Goal: Communication & Community: Answer question/provide support

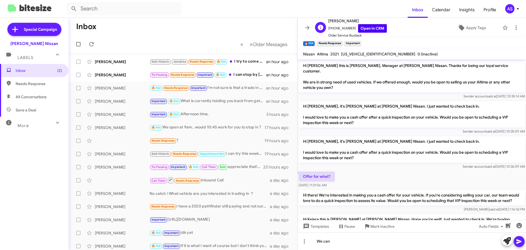
scroll to position [86, 0]
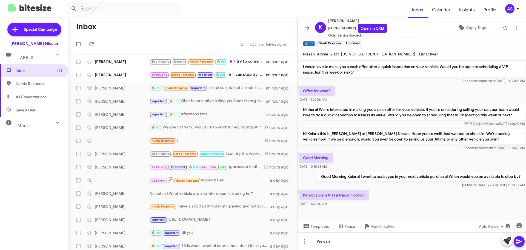
click at [30, 163] on div "Inbox (2) Needs Response All Conversations Save a Deal More Important 🔥 Hot App…" at bounding box center [34, 139] width 69 height 150
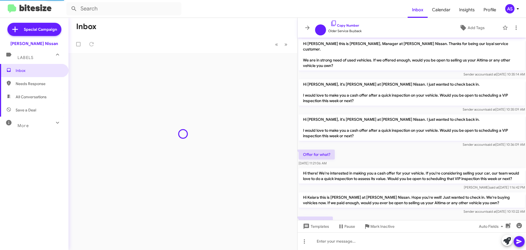
scroll to position [64, 0]
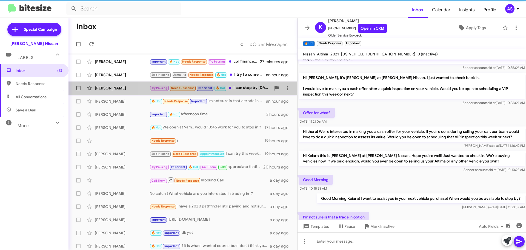
click at [237, 87] on div "Try Pausing Needs Response Important 🔥 Hot I can stop by [DATE] are yall going …" at bounding box center [210, 88] width 121 height 6
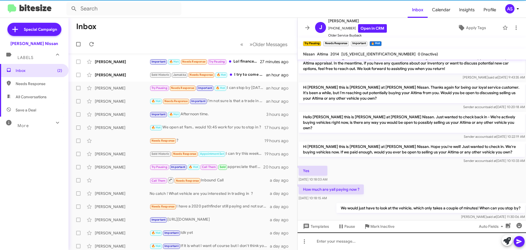
scroll to position [249, 0]
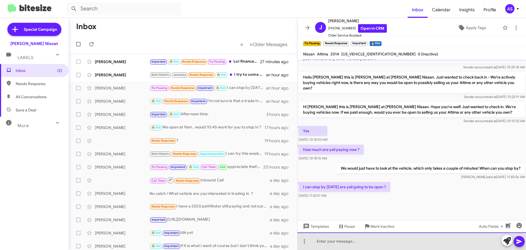
click at [384, 235] on div at bounding box center [412, 241] width 229 height 18
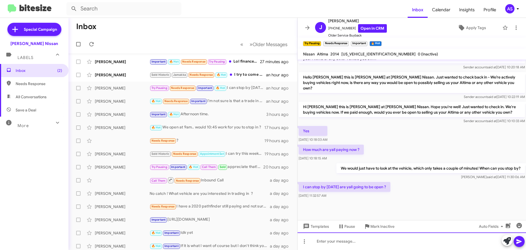
click at [365, 243] on div at bounding box center [412, 241] width 229 height 18
click at [374, 239] on div at bounding box center [412, 241] width 229 height 18
click at [367, 242] on div at bounding box center [412, 241] width 229 height 18
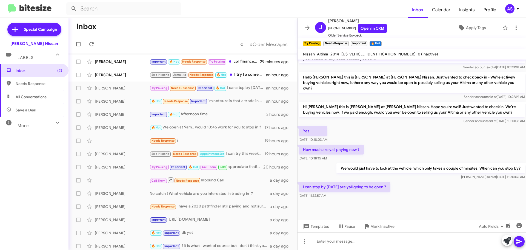
click at [391, 196] on div "[DATE] 11:32:57 AM" at bounding box center [345, 195] width 92 height 5
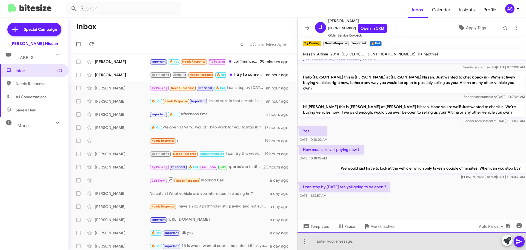
click at [353, 238] on div at bounding box center [412, 241] width 229 height 18
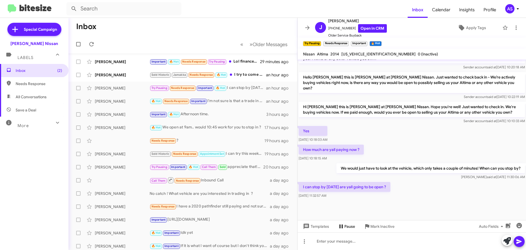
click at [359, 208] on mat-tooltip-component "Pause Conversation" at bounding box center [346, 213] width 37 height 16
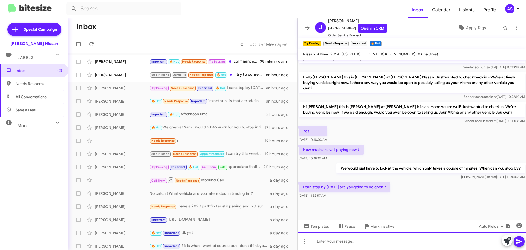
click at [362, 237] on div at bounding box center [412, 241] width 229 height 18
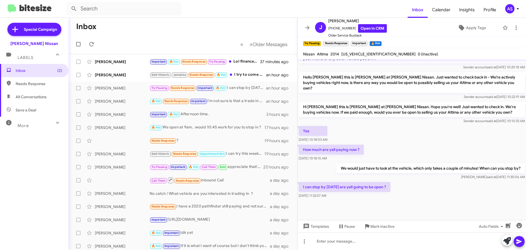
click at [366, 199] on div at bounding box center [412, 209] width 229 height 21
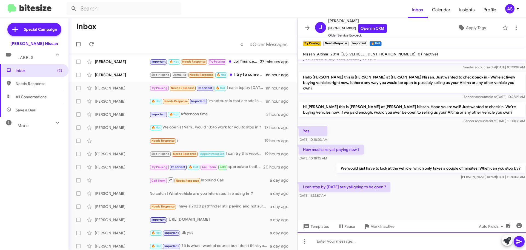
click at [366, 240] on div at bounding box center [412, 241] width 229 height 18
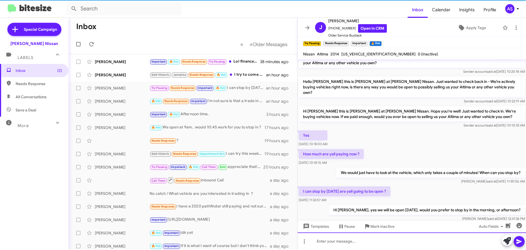
scroll to position [269, 0]
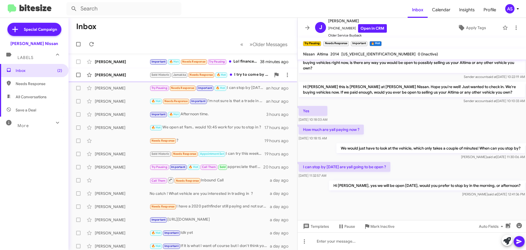
click at [250, 73] on div "Sold Historic Jamakka Needs Response 🔥 Hot I try to come by sat" at bounding box center [210, 75] width 121 height 6
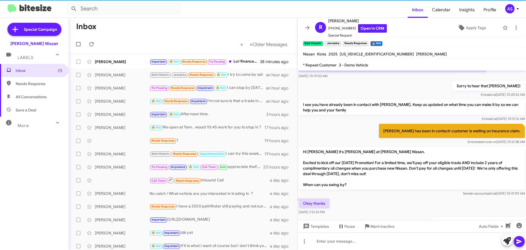
scroll to position [343, 0]
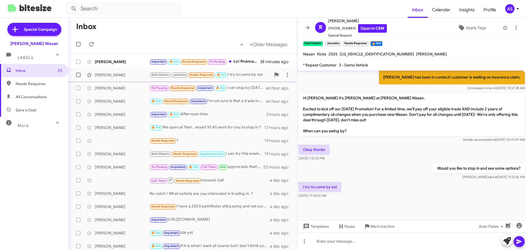
click at [246, 77] on div "Sold Historic Jamakka Needs Response 🔥 Hot I try to come by sat" at bounding box center [210, 75] width 121 height 6
click at [243, 86] on div "Try Pausing Needs Response Important 🔥 Hot I can stop by [DATE] are yall going …" at bounding box center [210, 88] width 121 height 6
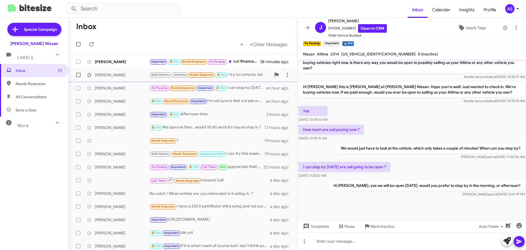
click at [249, 73] on div "Sold Historic Jamakka Needs Response 🔥 Hot I try to come by sat" at bounding box center [210, 75] width 121 height 6
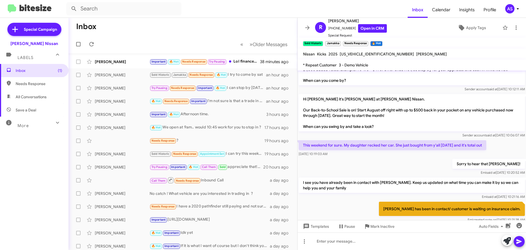
scroll to position [343, 0]
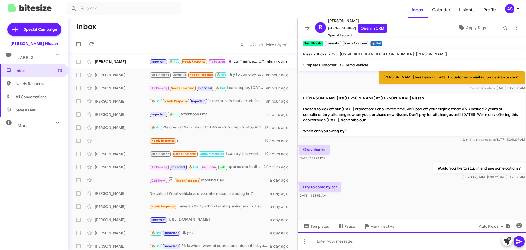
click at [326, 239] on div at bounding box center [412, 241] width 229 height 18
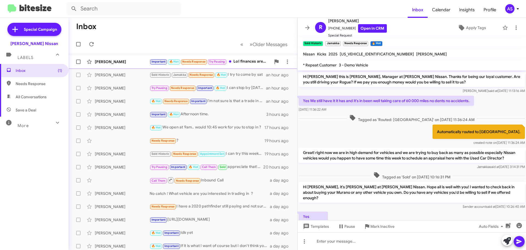
click at [137, 64] on div "[PERSON_NAME]" at bounding box center [122, 61] width 55 height 5
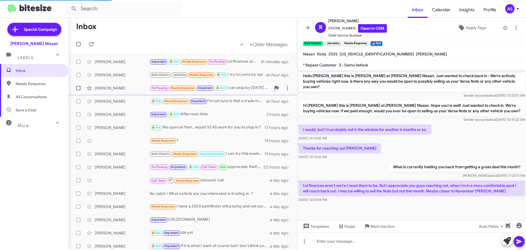
scroll to position [560, 0]
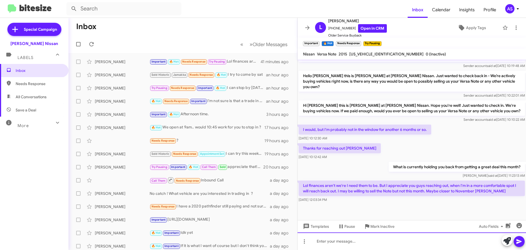
click at [396, 236] on div at bounding box center [412, 241] width 229 height 18
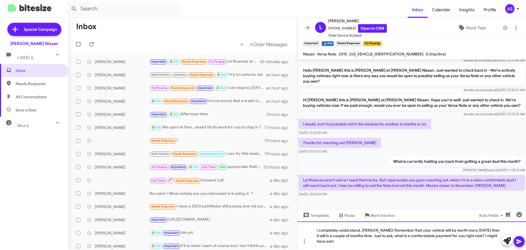
scroll to position [571, 0]
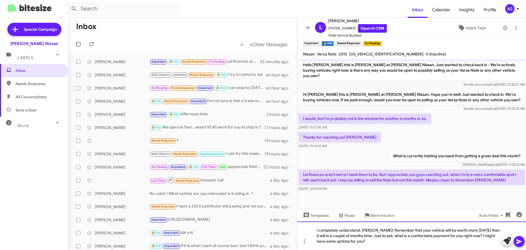
click at [382, 245] on div "I completely understand, [PERSON_NAME]! Remember that your vehicle will be wort…" at bounding box center [412, 235] width 229 height 29
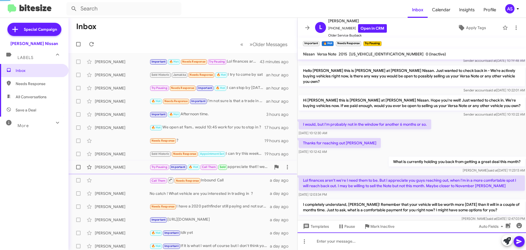
scroll to position [0, 0]
